Goal: Task Accomplishment & Management: Manage account settings

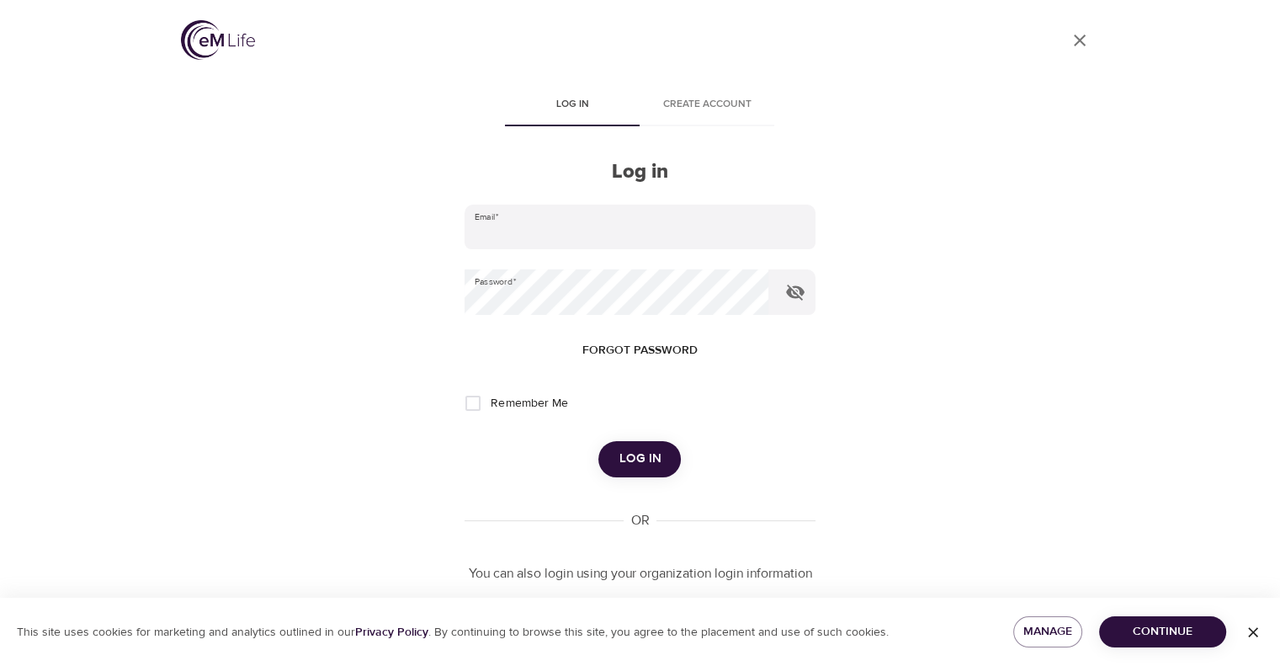
type input "[PERSON_NAME][EMAIL_ADDRESS][PERSON_NAME][DOMAIN_NAME]"
click at [656, 447] on button "Log in" at bounding box center [639, 458] width 82 height 35
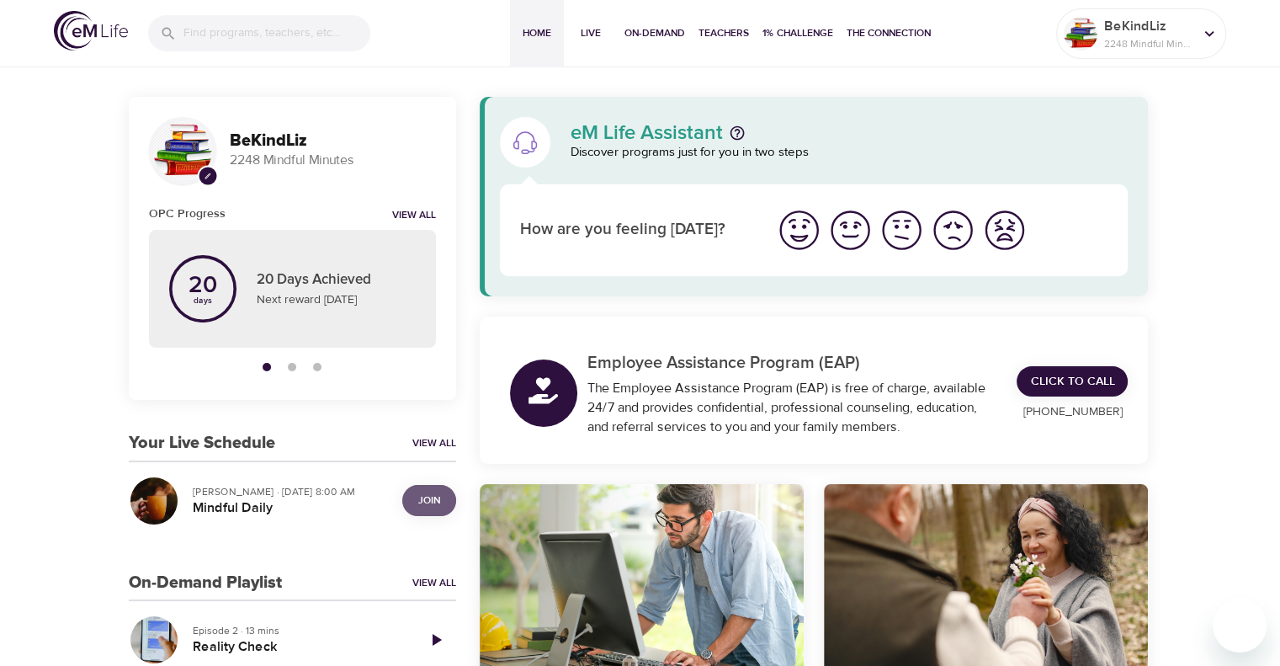
click at [427, 501] on span "Join" at bounding box center [429, 500] width 22 height 18
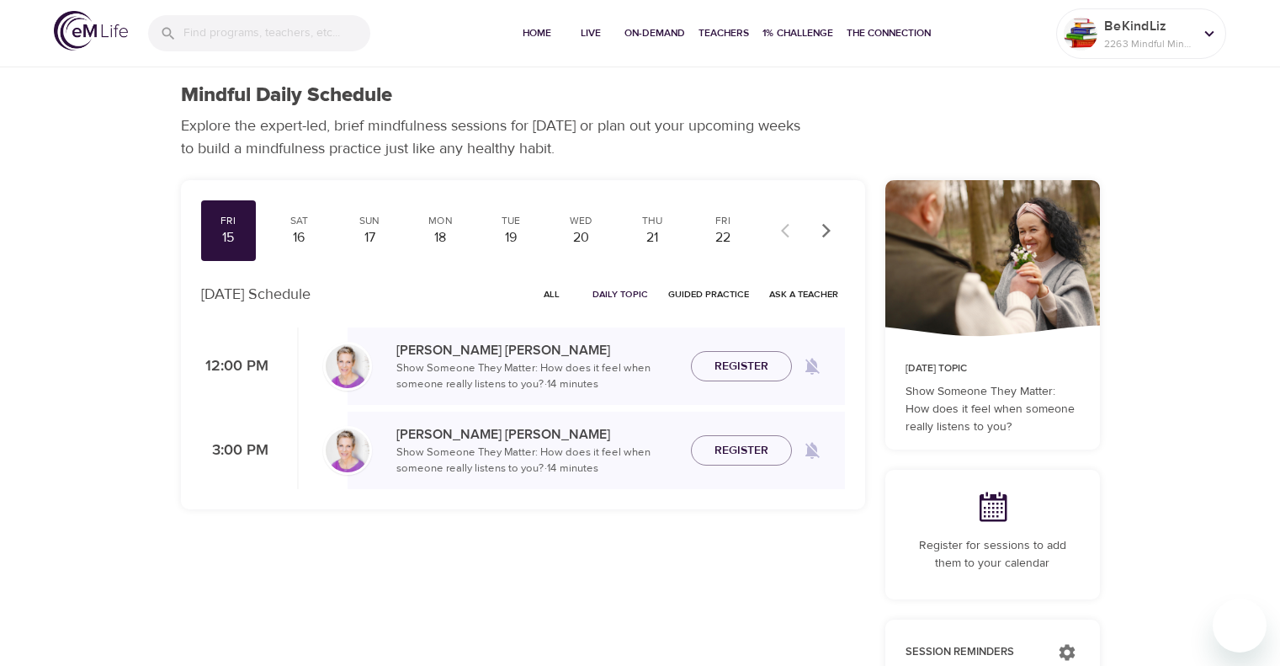
click at [1154, 37] on p "2263 Mindful Minutes" at bounding box center [1148, 43] width 89 height 15
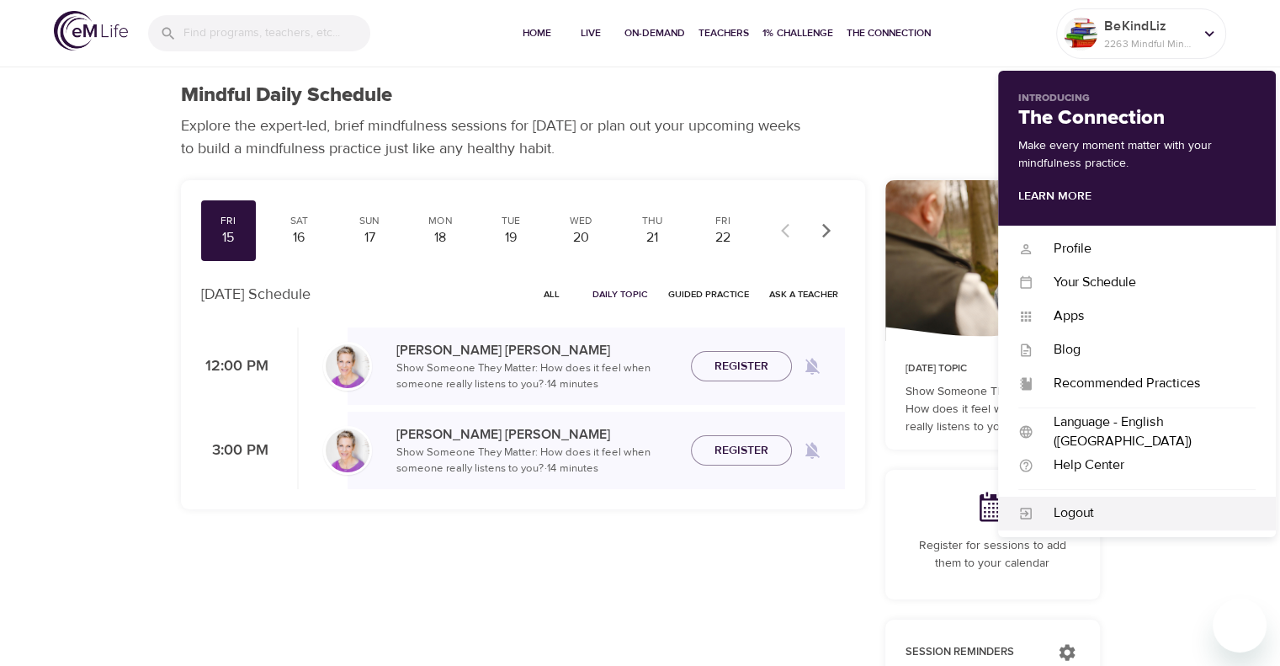
click at [1128, 511] on div "Logout" at bounding box center [1144, 512] width 222 height 19
